Goal: Information Seeking & Learning: Learn about a topic

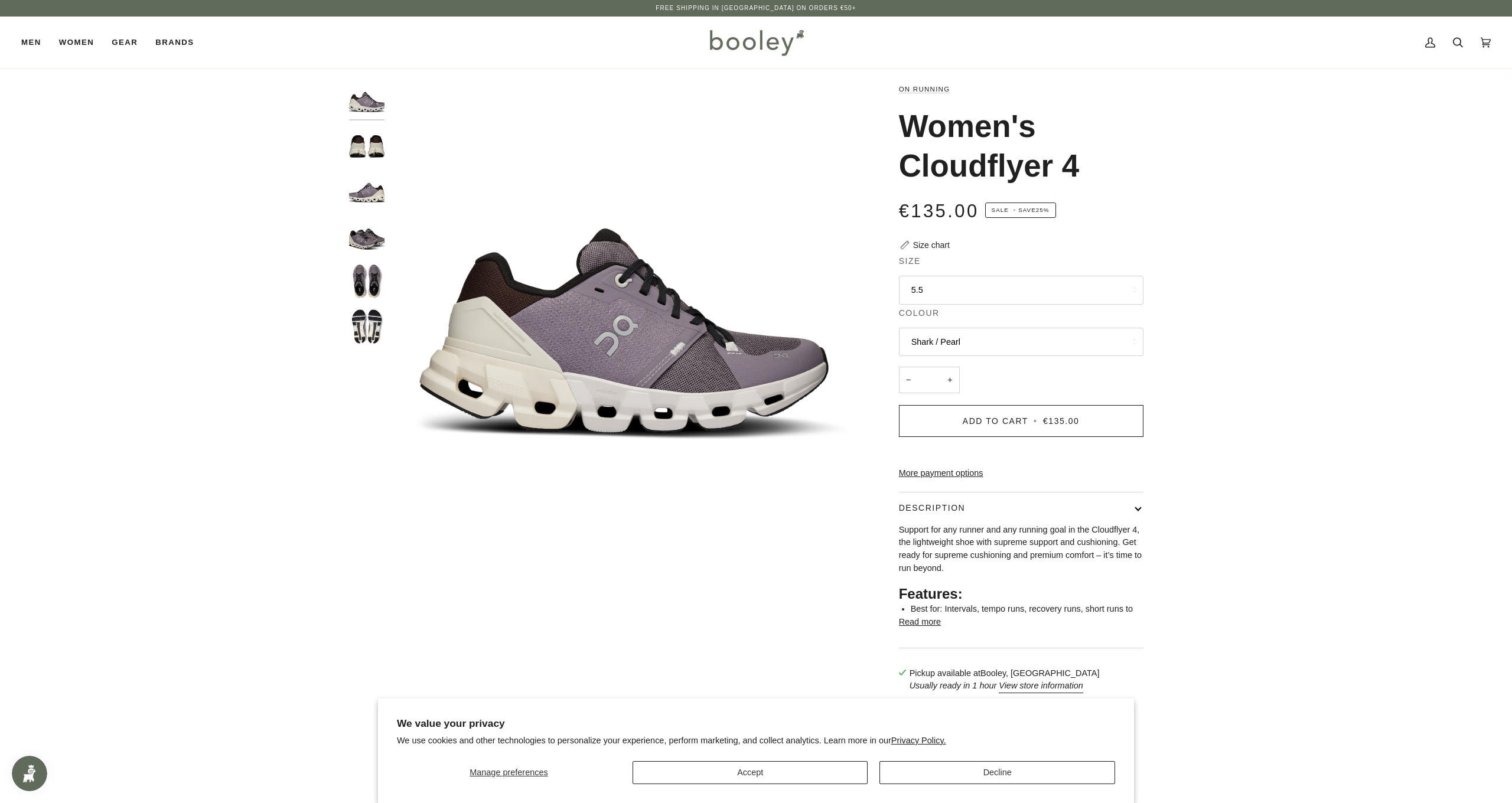
scroll to position [0, 1]
click at [990, 341] on button "Shark / Pearl" at bounding box center [1021, 342] width 245 height 29
click at [954, 372] on span "Shark / Pearl" at bounding box center [936, 369] width 49 height 10
click at [374, 232] on img "On Women's Cloudflyer 4 Shark / Pearl - Booley Galway" at bounding box center [367, 237] width 35 height 35
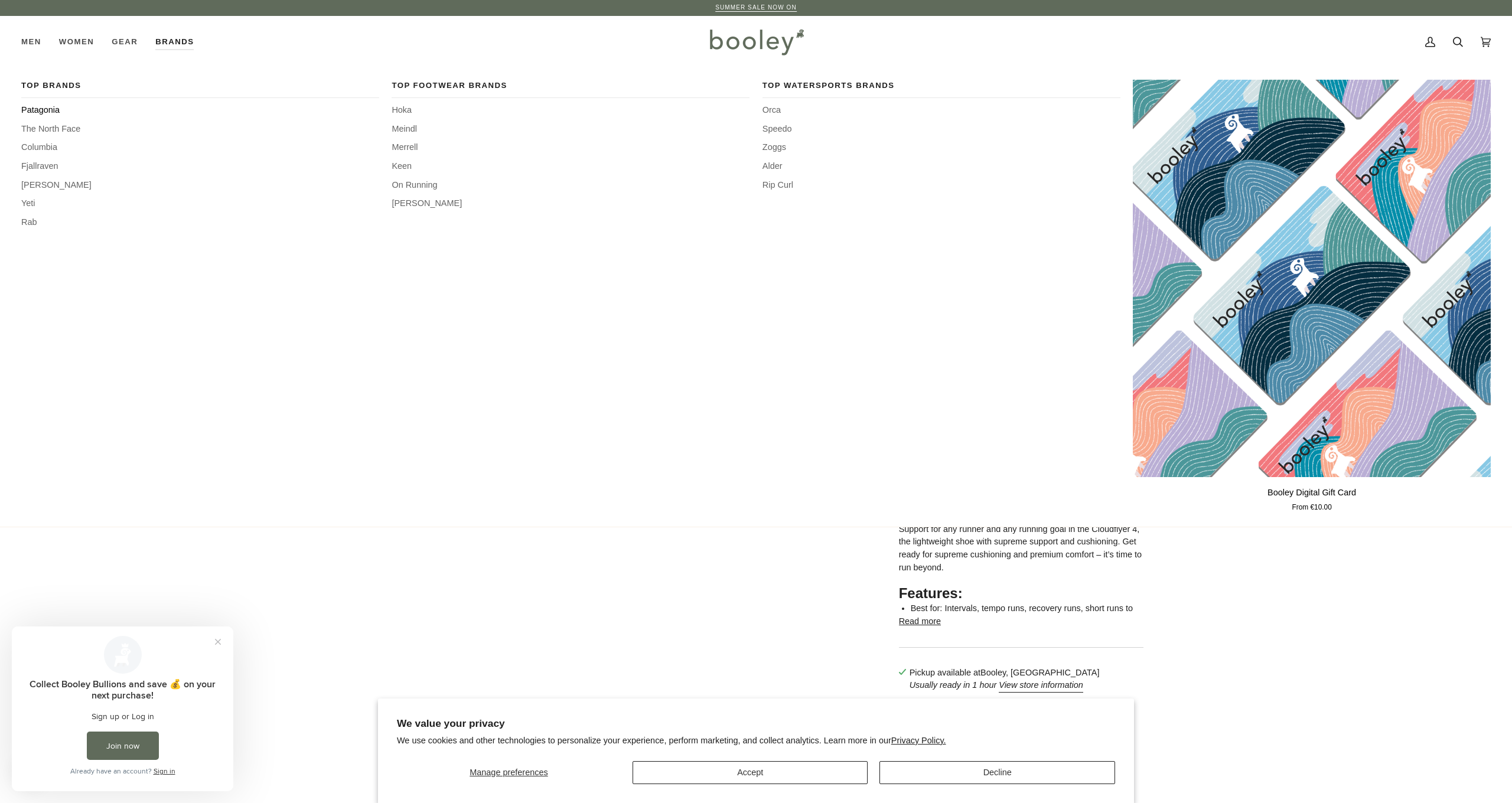
scroll to position [2, 0]
click at [436, 180] on span "On Running" at bounding box center [570, 184] width 358 height 13
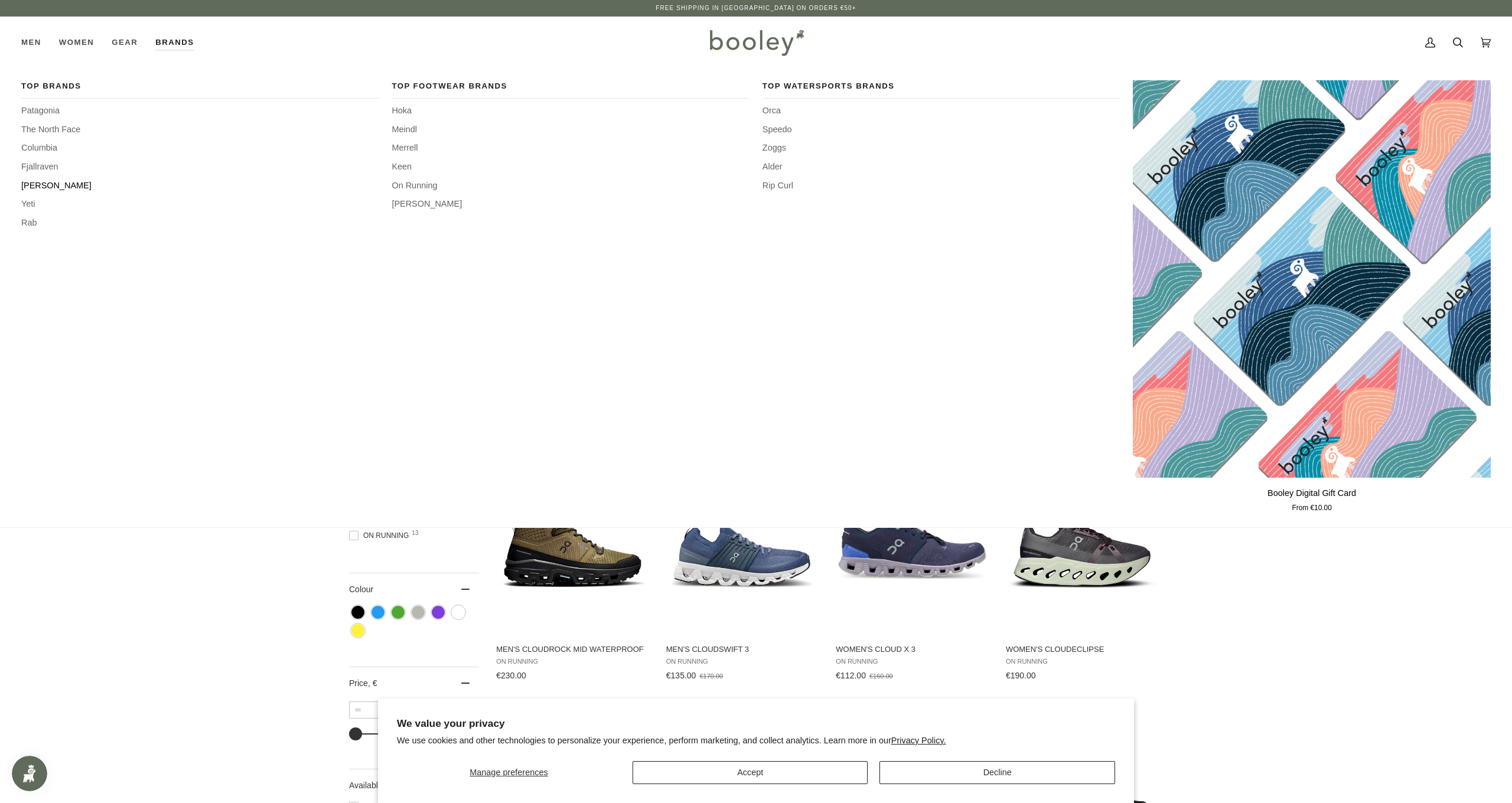
click at [53, 183] on span "[PERSON_NAME]" at bounding box center [200, 185] width 358 height 13
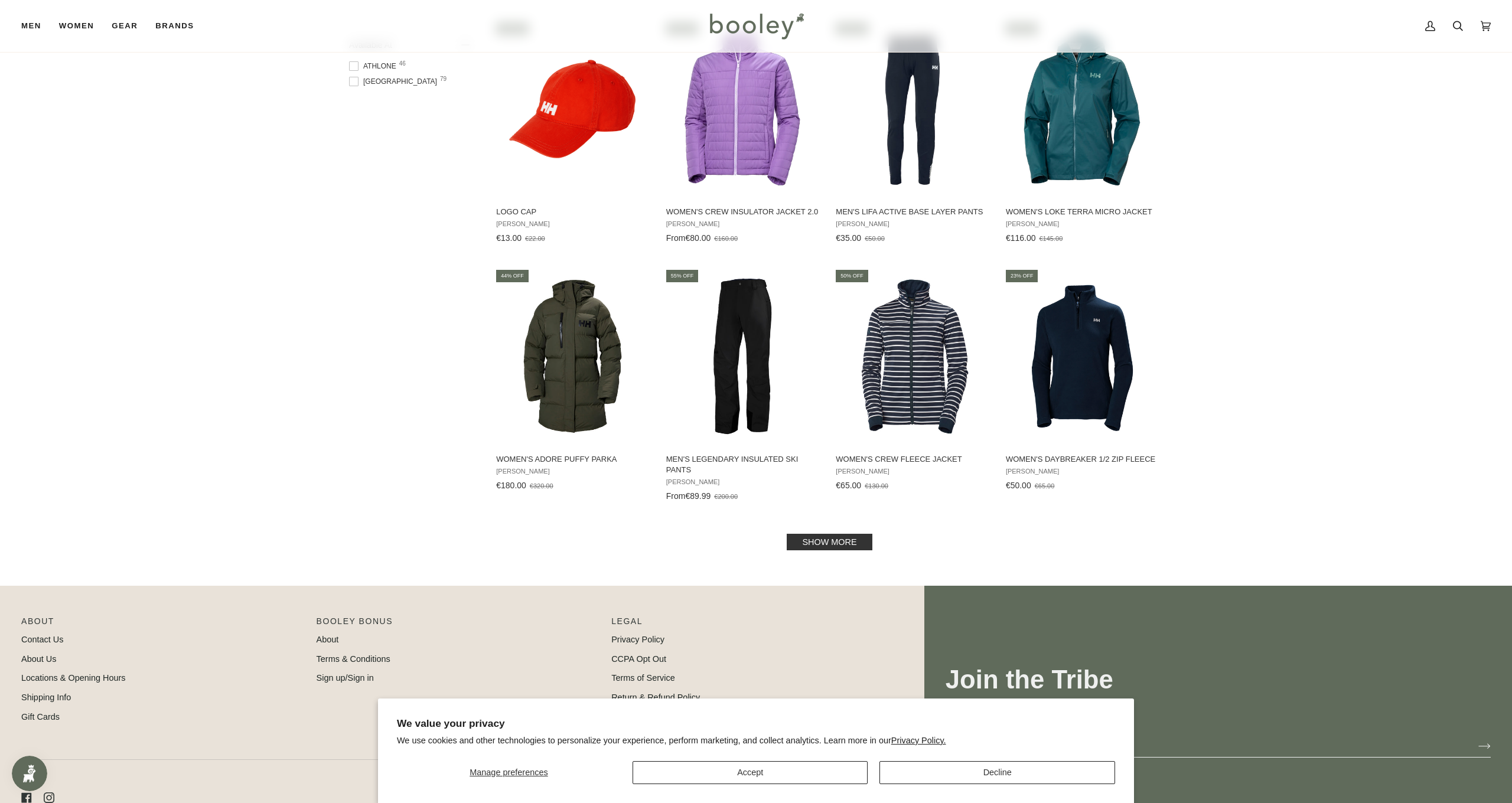
scroll to position [943, 1]
click at [815, 541] on link "Show more" at bounding box center [829, 542] width 85 height 16
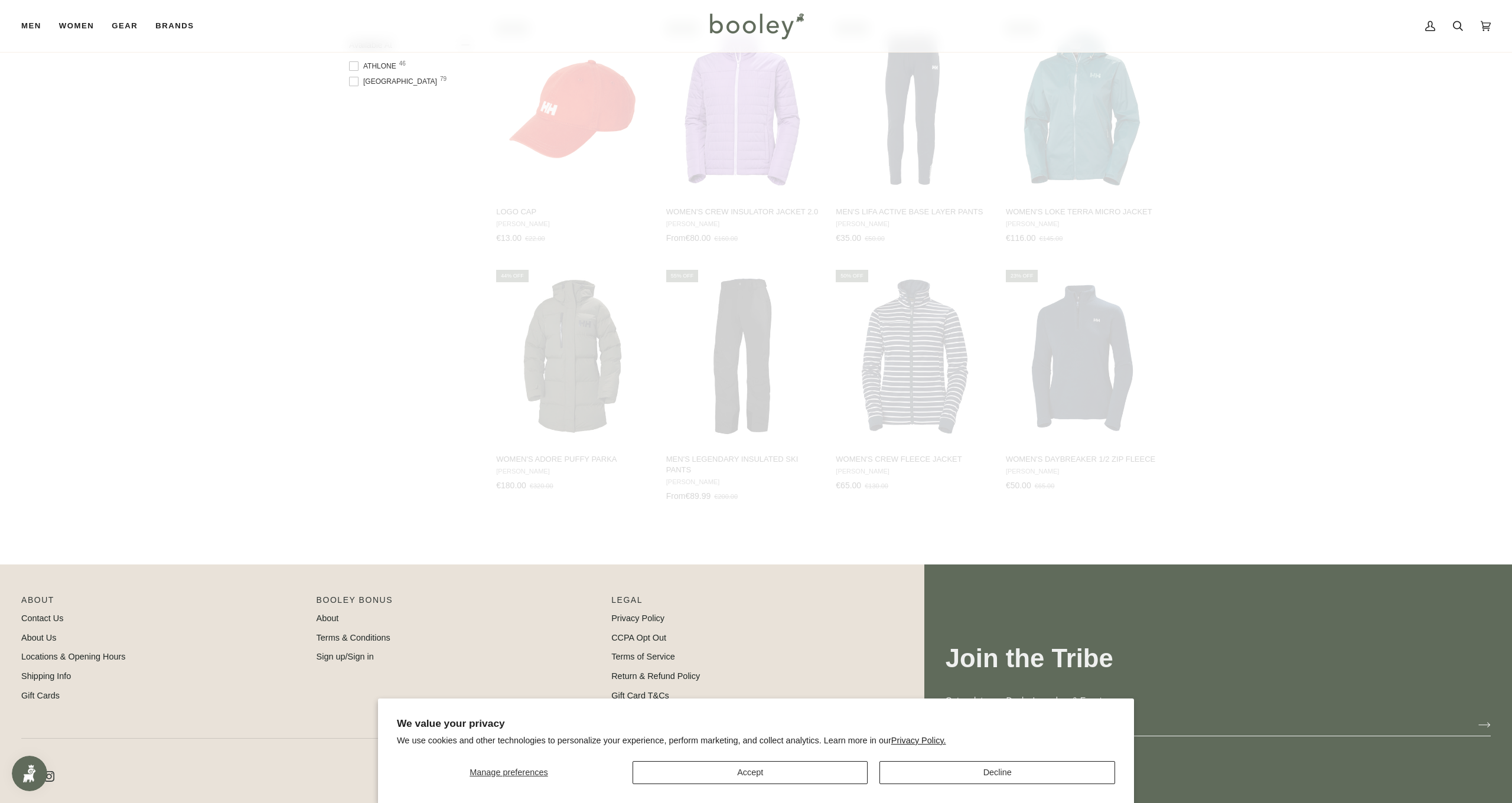
scroll to position [943, 0]
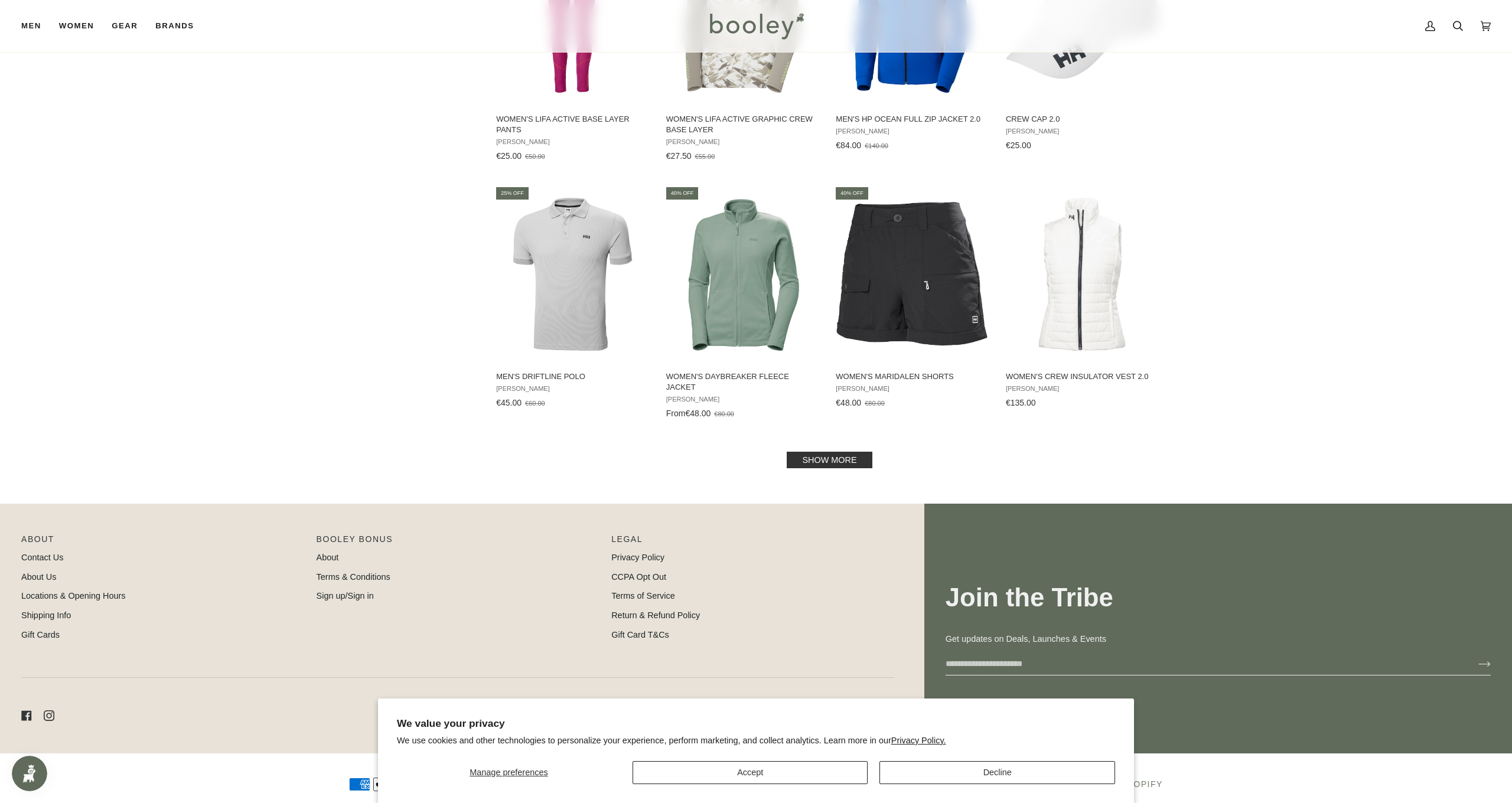
scroll to position [2303, 0]
click at [818, 453] on link "Show more" at bounding box center [829, 461] width 85 height 16
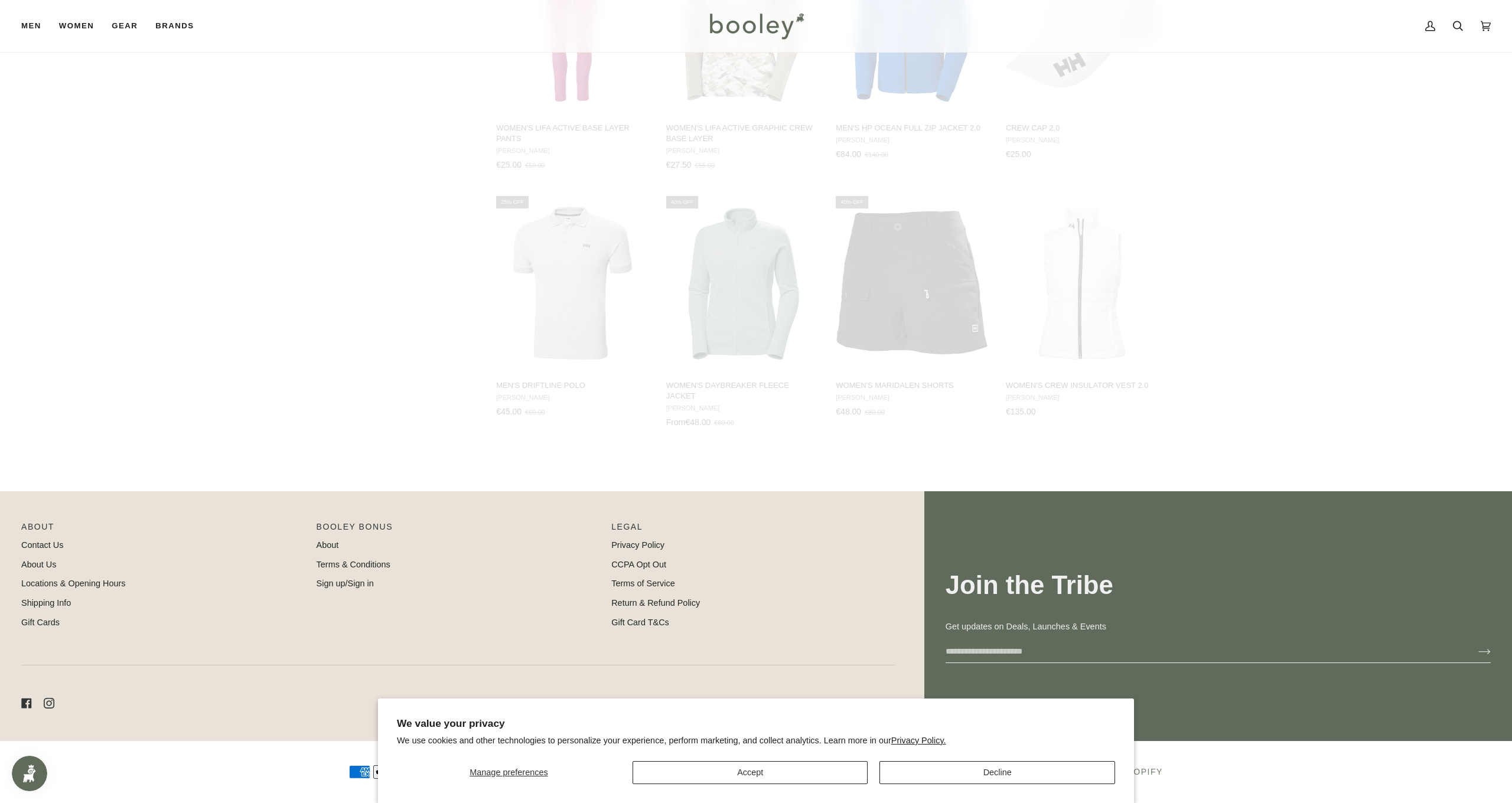
scroll to position [2282, 0]
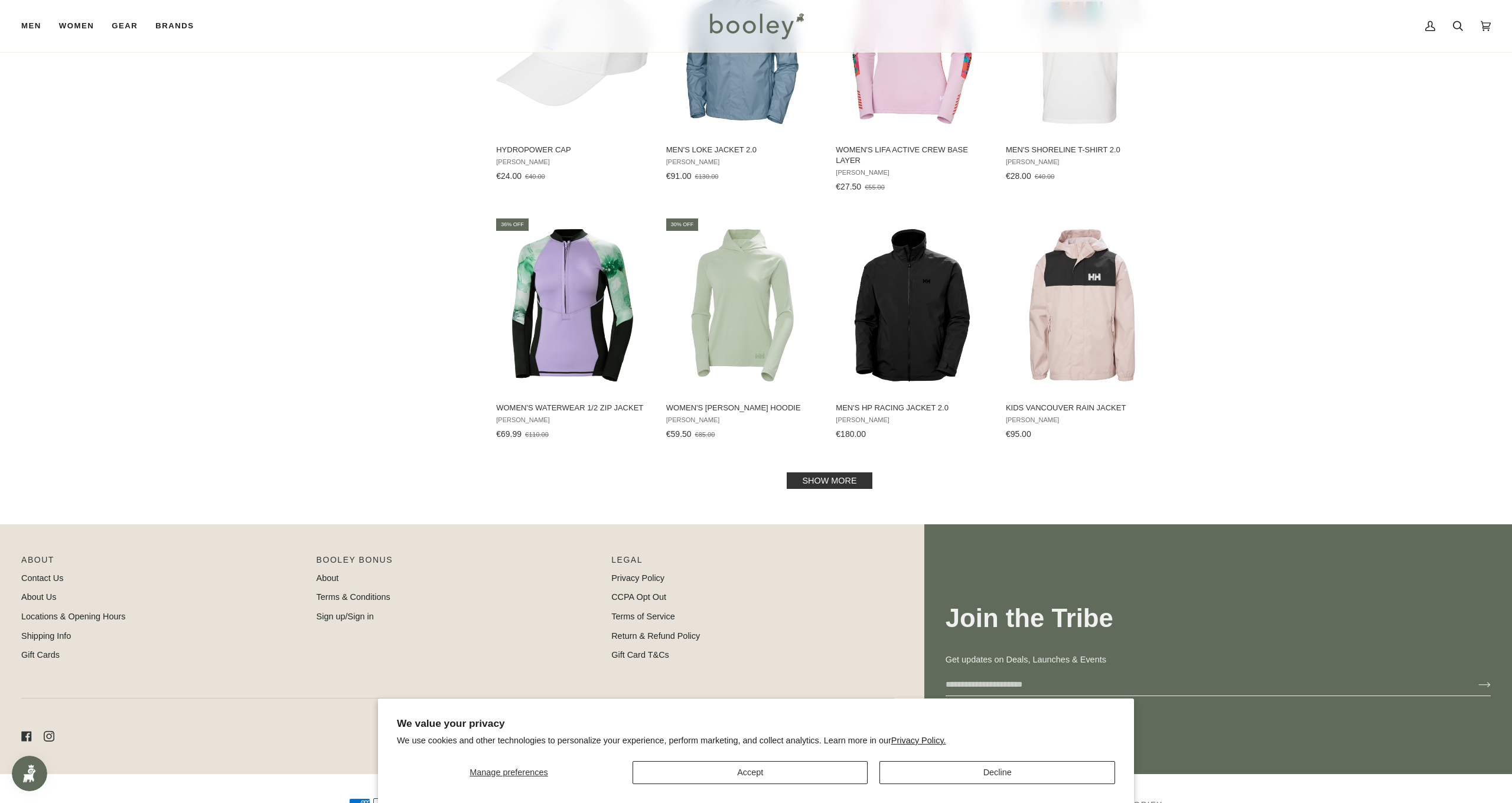
scroll to position [3551, 1]
click at [816, 472] on link "Show more" at bounding box center [829, 480] width 85 height 16
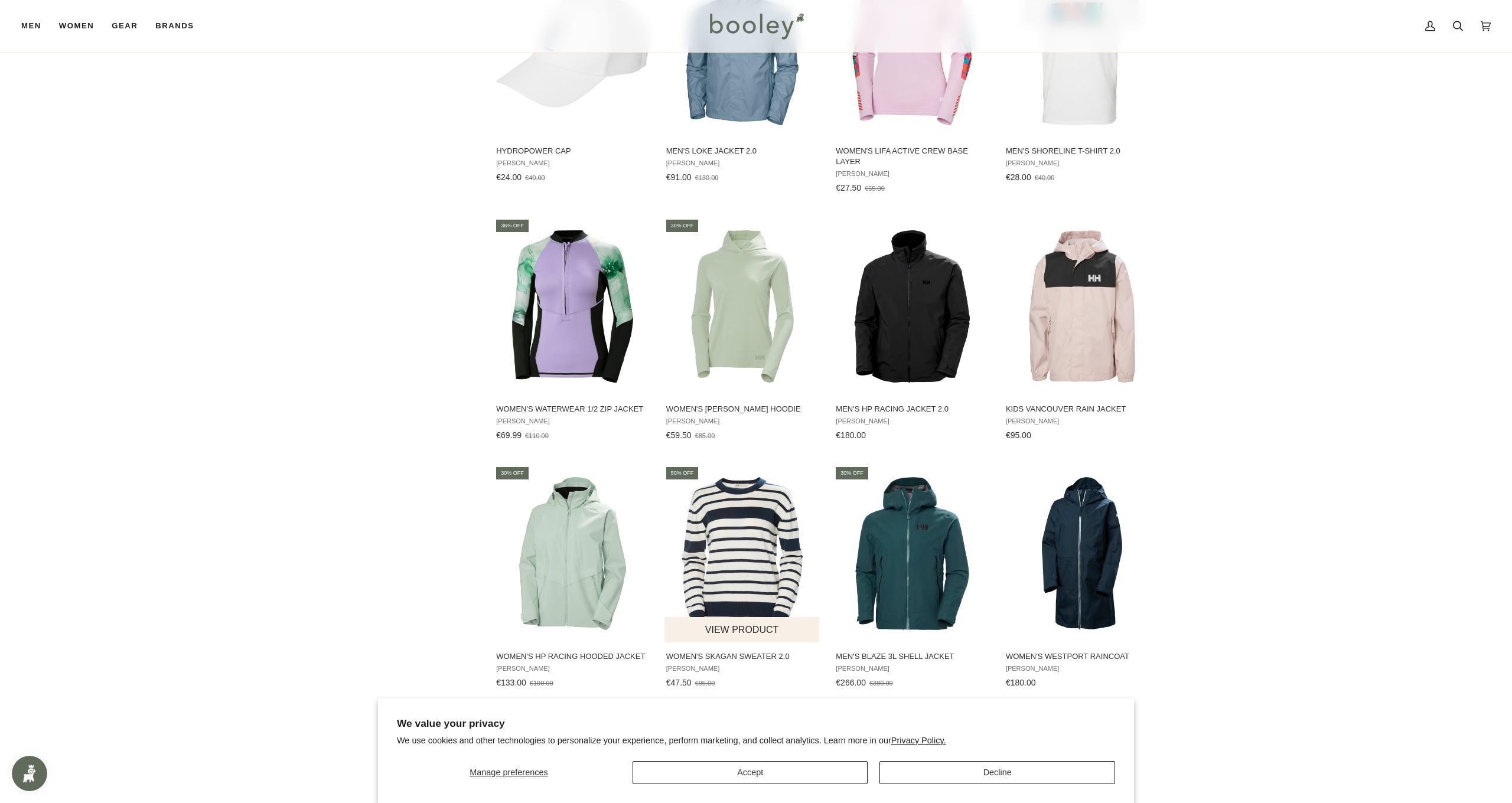
scroll to position [3544, 1]
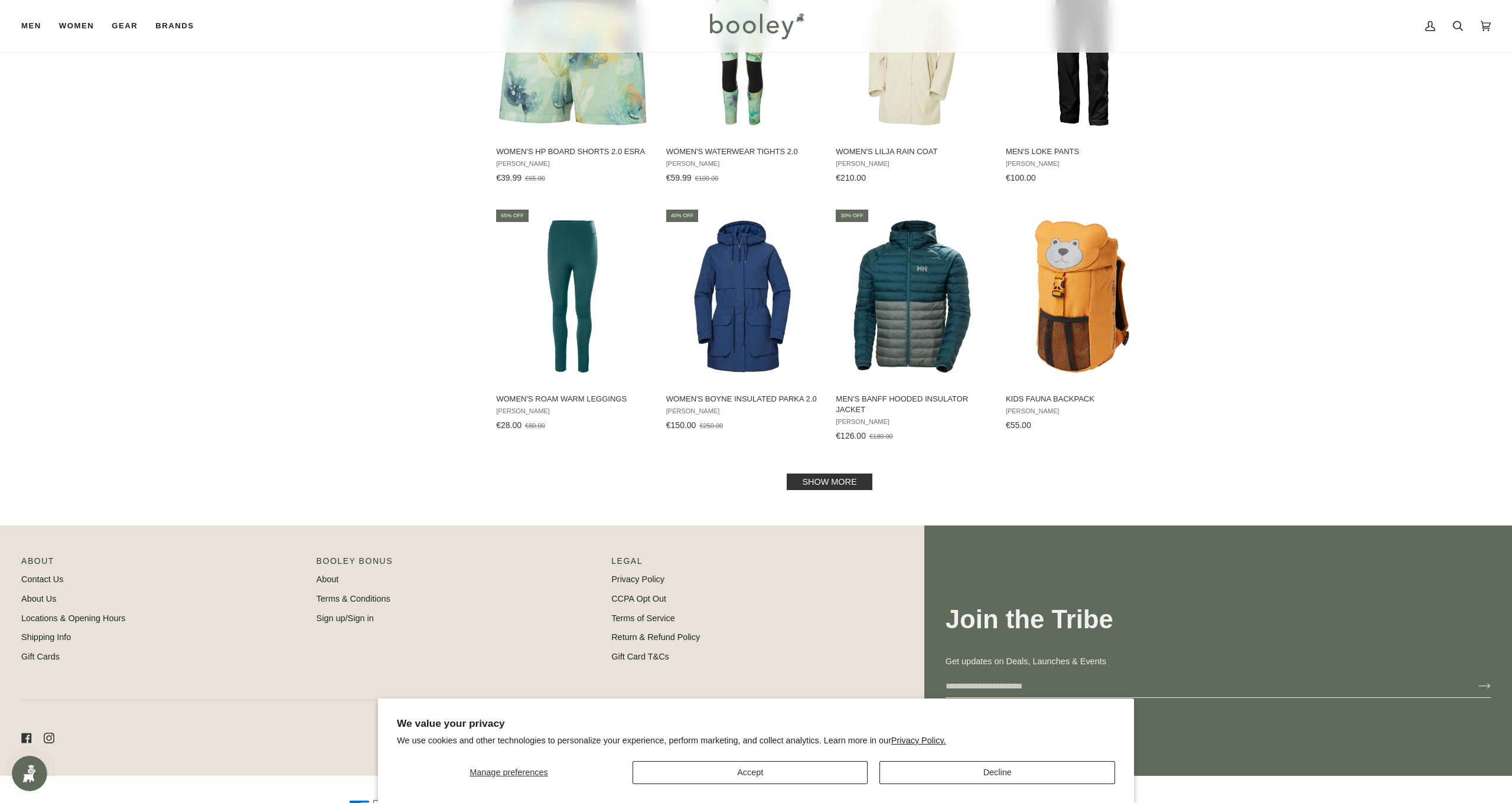
click at [819, 474] on link "Show more" at bounding box center [829, 482] width 85 height 16
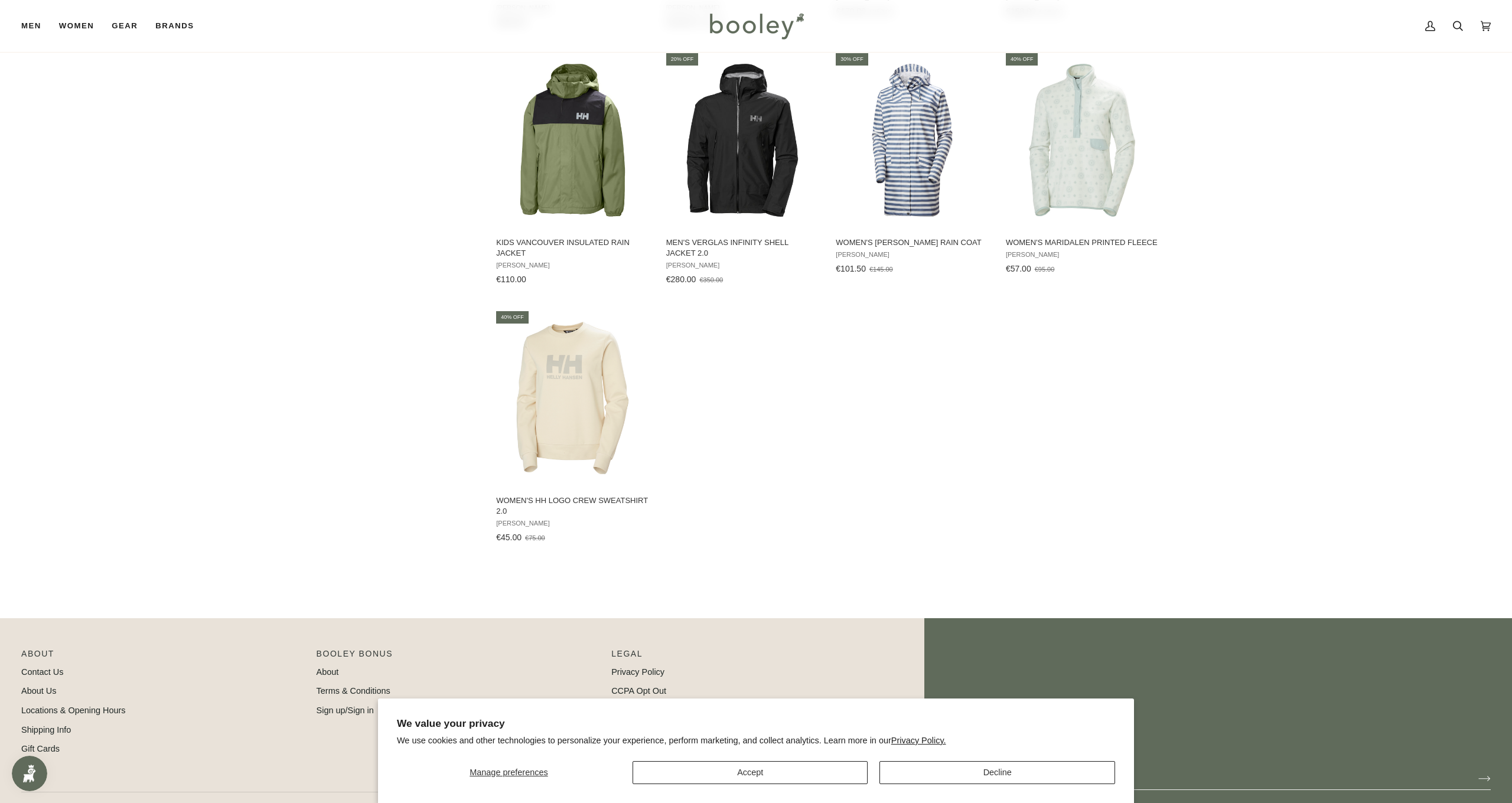
scroll to position [5741, 0]
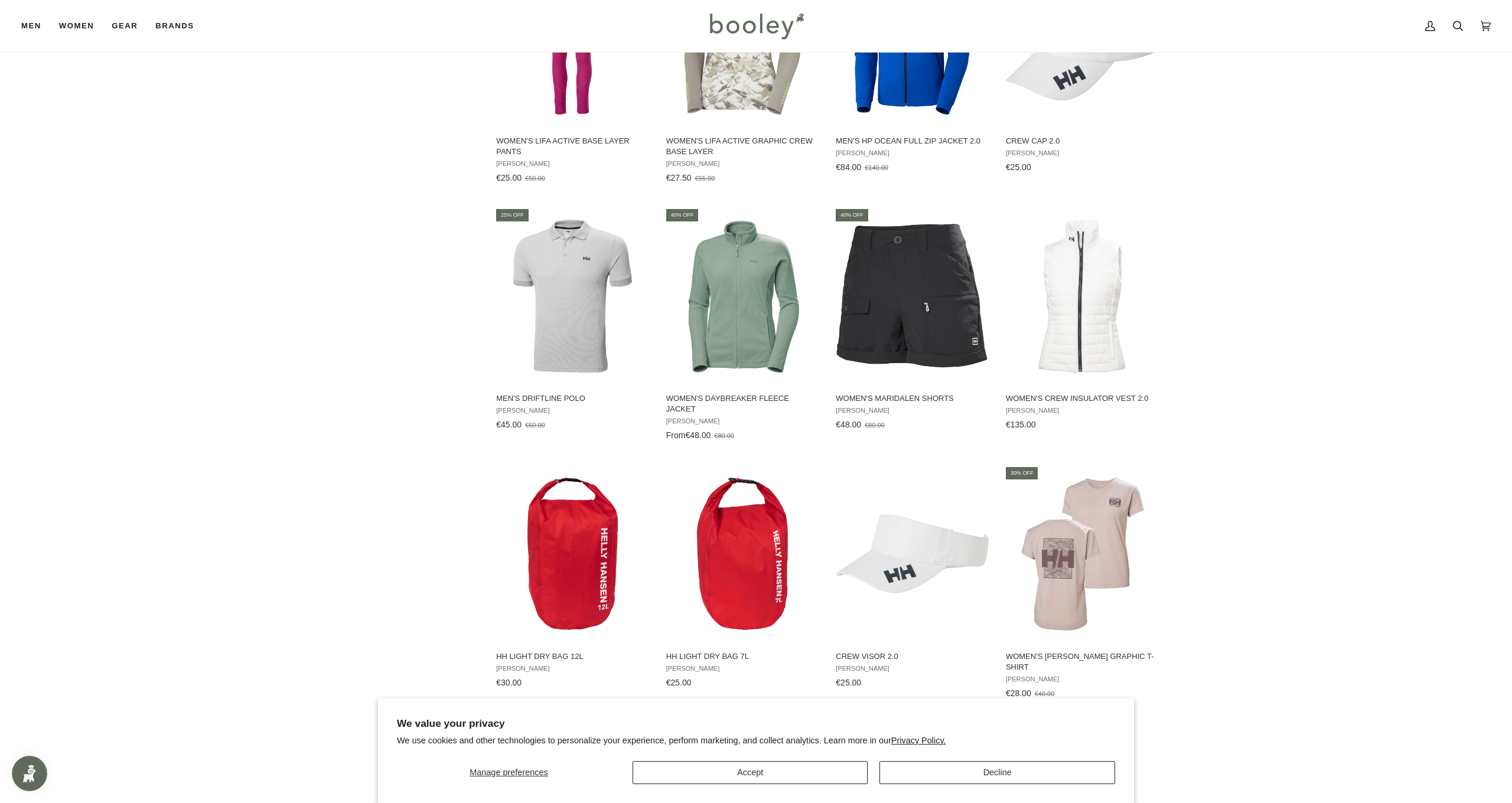
scroll to position [943, 0]
